Goal: Task Accomplishment & Management: Use online tool/utility

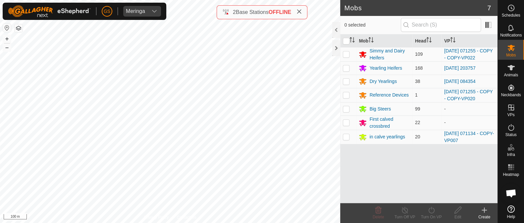
click at [249, 222] on html "[PERSON_NAME] Schedules Notifications Mobs Animals Neckbands VPs Status Infra H…" at bounding box center [262, 111] width 524 height 223
click at [173, 214] on div "Privacy Policy Contact Us" at bounding box center [170, 217] width 52 height 6
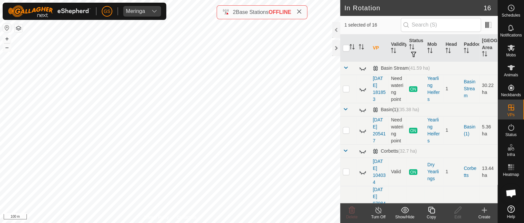
click at [428, 212] on icon at bounding box center [431, 210] width 8 height 8
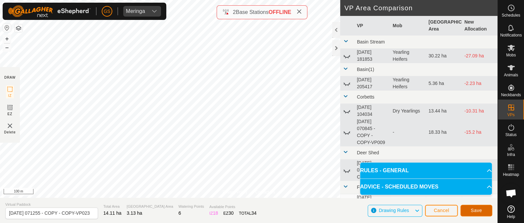
click at [473, 209] on span "Save" at bounding box center [476, 209] width 11 height 5
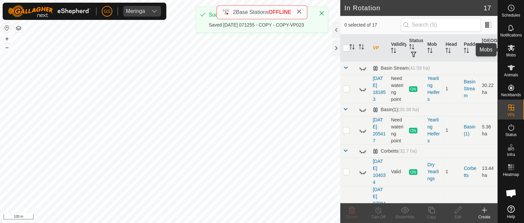
click at [507, 50] on icon at bounding box center [511, 48] width 8 height 8
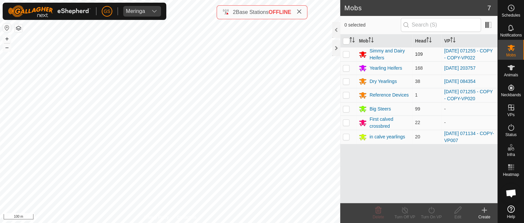
click at [347, 54] on p-checkbox at bounding box center [346, 53] width 7 height 5
checkbox input "true"
click at [430, 208] on icon at bounding box center [431, 209] width 6 height 7
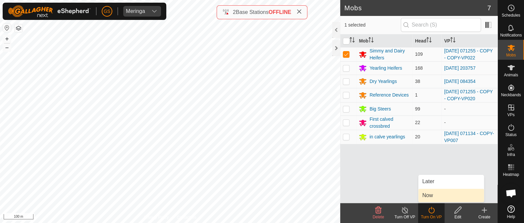
click at [429, 198] on link "Now" at bounding box center [451, 194] width 66 height 13
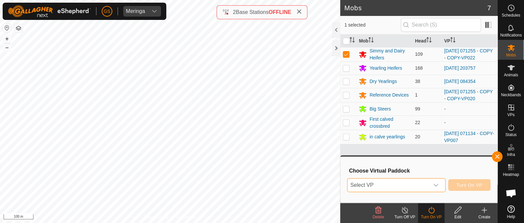
click at [428, 190] on span "Select VP" at bounding box center [387, 184] width 81 height 13
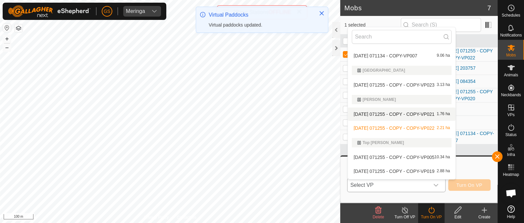
scroll to position [286, 0]
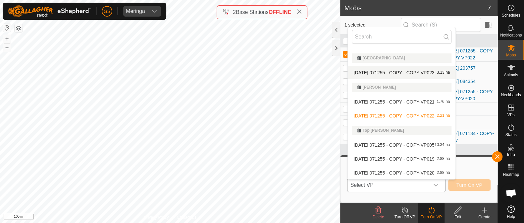
click at [384, 69] on li "2025-08-12 071255 - COPY - COPY-VP023 3.13 ha" at bounding box center [402, 72] width 108 height 13
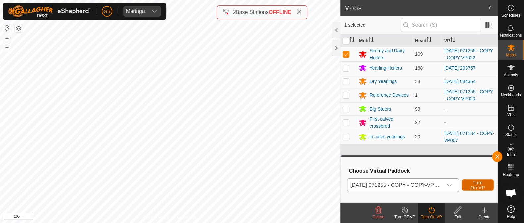
click at [479, 187] on span "Turn On VP" at bounding box center [477, 184] width 15 height 11
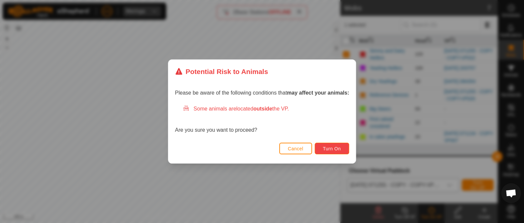
click at [336, 148] on span "Turn On" at bounding box center [332, 148] width 18 height 5
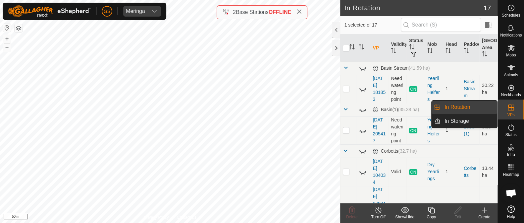
click at [433, 208] on icon at bounding box center [431, 209] width 7 height 7
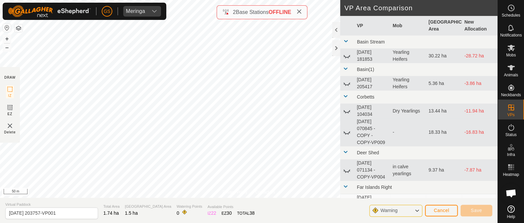
click at [231, 17] on div "Privacy Policy Contact Us 2025-09-02 203757 Type: Inclusion Zone 168 Animals + …" at bounding box center [248, 111] width 497 height 223
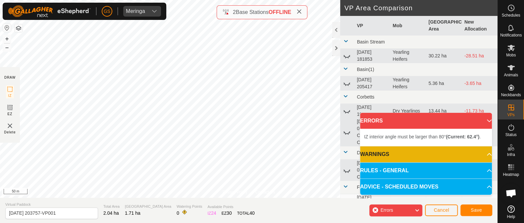
click at [165, 10] on div "GS Meringa Schedules Notifications Mobs Animals Neckbands VPs Status Infra Heat…" at bounding box center [262, 111] width 524 height 223
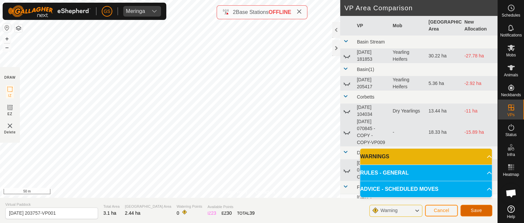
click at [478, 209] on span "Save" at bounding box center [476, 209] width 11 height 5
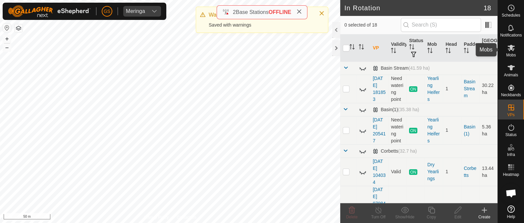
click at [510, 46] on icon at bounding box center [510, 48] width 7 height 6
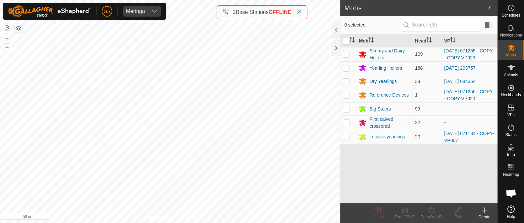
click at [345, 68] on p-checkbox at bounding box center [346, 67] width 7 height 5
checkbox input "true"
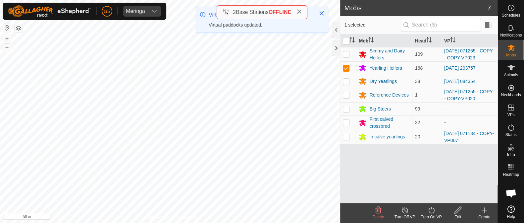
click at [430, 208] on icon at bounding box center [431, 210] width 8 height 8
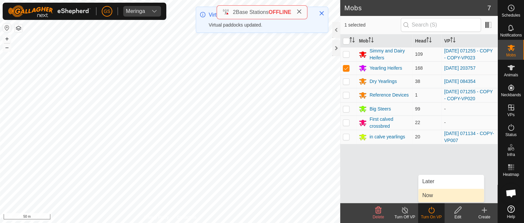
click at [426, 192] on link "Now" at bounding box center [451, 194] width 66 height 13
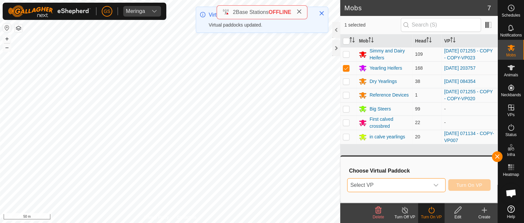
click at [427, 185] on span "Select VP" at bounding box center [387, 184] width 81 height 13
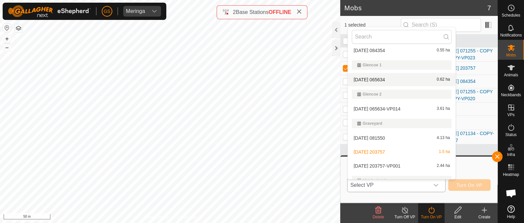
scroll to position [165, 0]
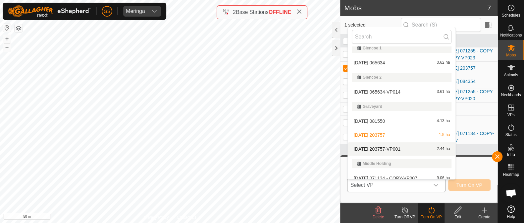
click at [402, 148] on li "2025-09-02 203757-VP001 2.44 ha" at bounding box center [402, 148] width 108 height 13
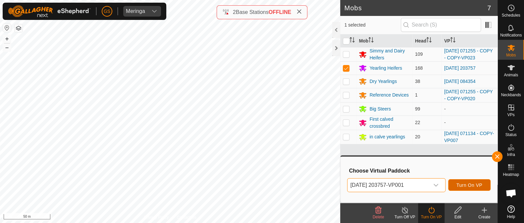
click at [472, 186] on span "Turn On VP" at bounding box center [469, 184] width 26 height 5
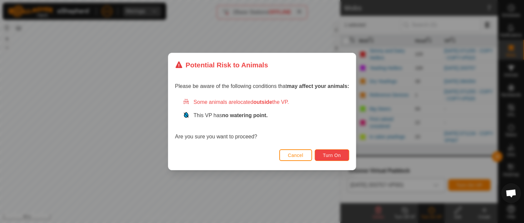
click at [340, 156] on span "Turn On" at bounding box center [332, 154] width 18 height 5
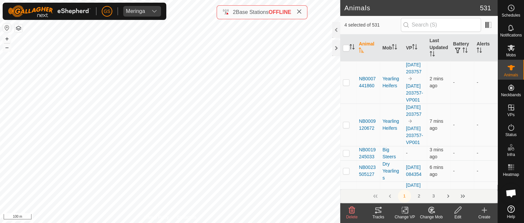
click at [429, 213] on icon at bounding box center [431, 210] width 8 height 8
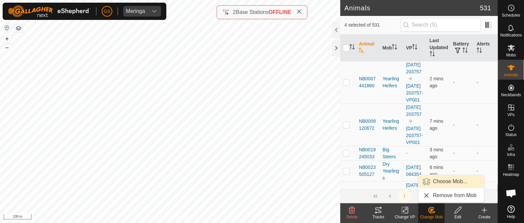
click at [444, 180] on link "Choose Mob..." at bounding box center [451, 181] width 66 height 13
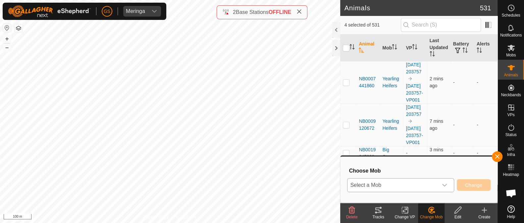
click at [438, 184] on div "dropdown trigger" at bounding box center [444, 184] width 13 height 13
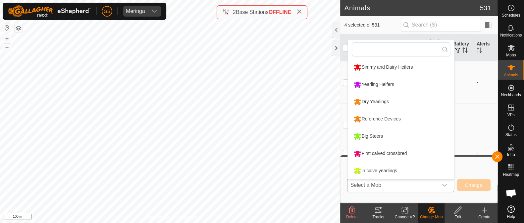
click at [358, 118] on li "Reference Devices" at bounding box center [401, 119] width 106 height 17
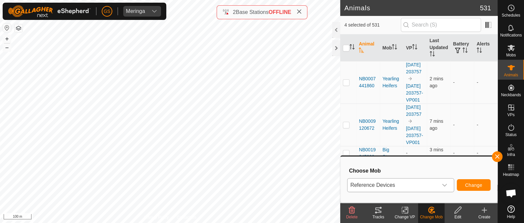
click at [439, 185] on div "dropdown trigger" at bounding box center [444, 184] width 13 height 13
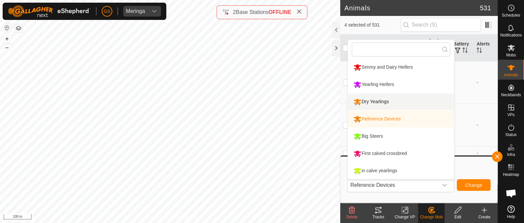
click at [387, 100] on div "Dry Yearlings" at bounding box center [371, 101] width 39 height 11
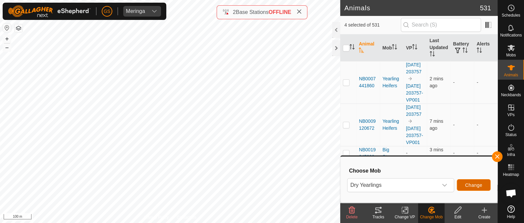
click at [475, 183] on span "Change" at bounding box center [473, 184] width 17 height 5
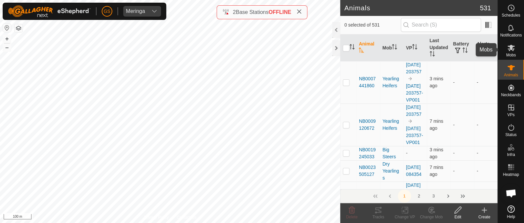
click at [514, 49] on icon at bounding box center [511, 48] width 8 height 8
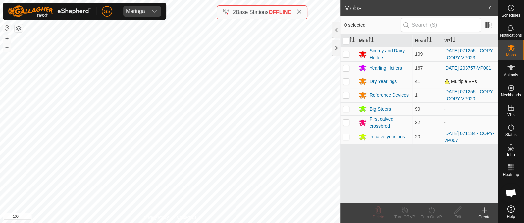
click at [347, 79] on p-checkbox at bounding box center [346, 80] width 7 height 5
checkbox input "true"
click at [429, 209] on icon at bounding box center [431, 210] width 8 height 8
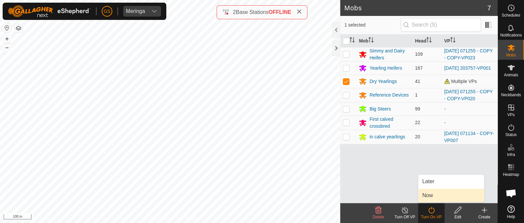
click at [427, 194] on link "Now" at bounding box center [451, 194] width 66 height 13
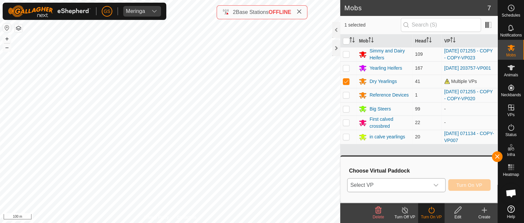
click at [420, 183] on span "Select VP" at bounding box center [387, 184] width 81 height 13
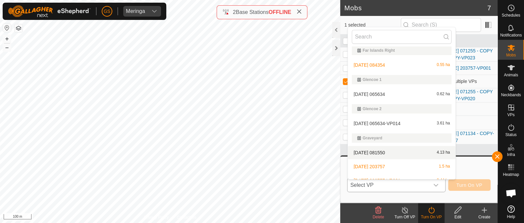
scroll to position [93, 0]
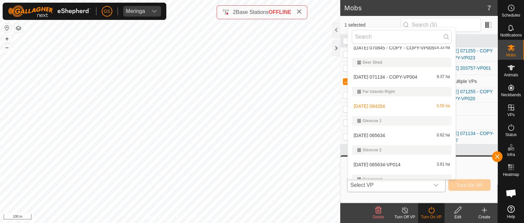
click at [385, 106] on li "2025-09-03 084354 0.55 ha" at bounding box center [402, 105] width 108 height 13
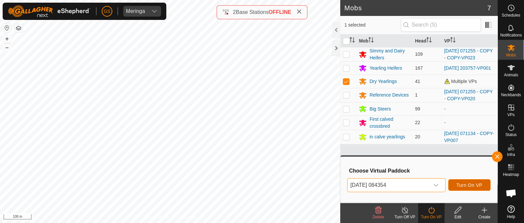
click at [470, 183] on span "Turn On VP" at bounding box center [469, 184] width 26 height 5
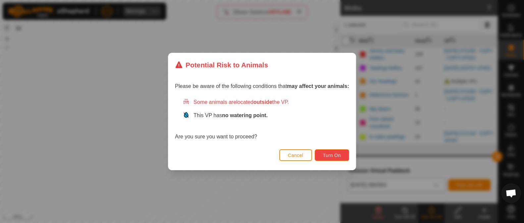
click at [325, 155] on span "Turn On" at bounding box center [332, 154] width 18 height 5
